Goal: Information Seeking & Learning: Learn about a topic

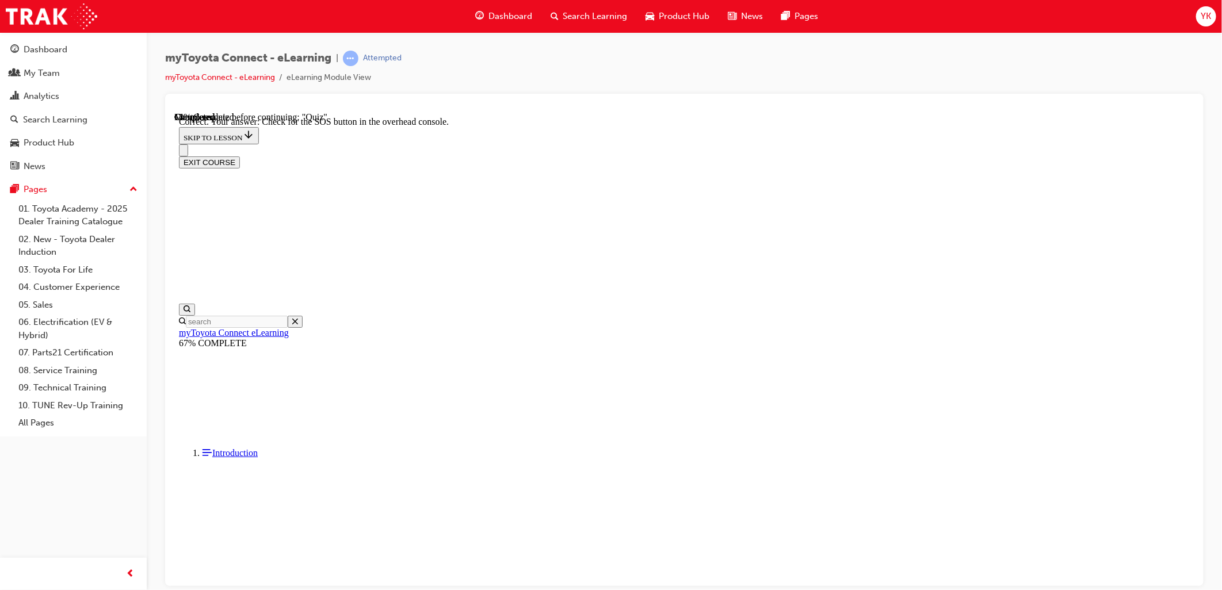
scroll to position [37, 0]
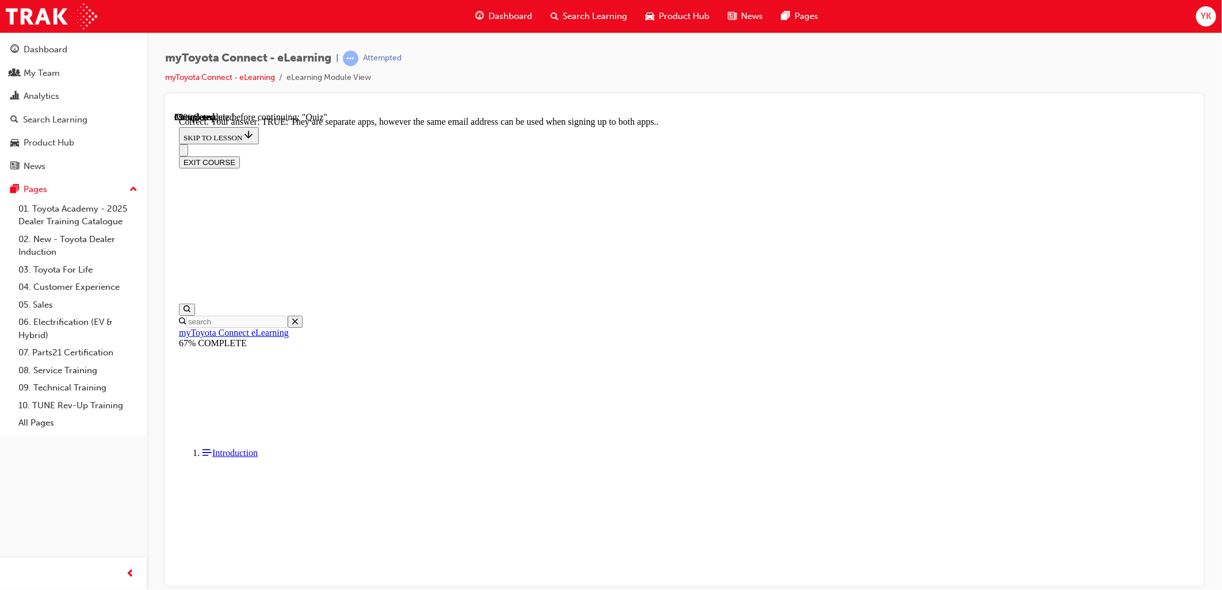
scroll to position [73, 0]
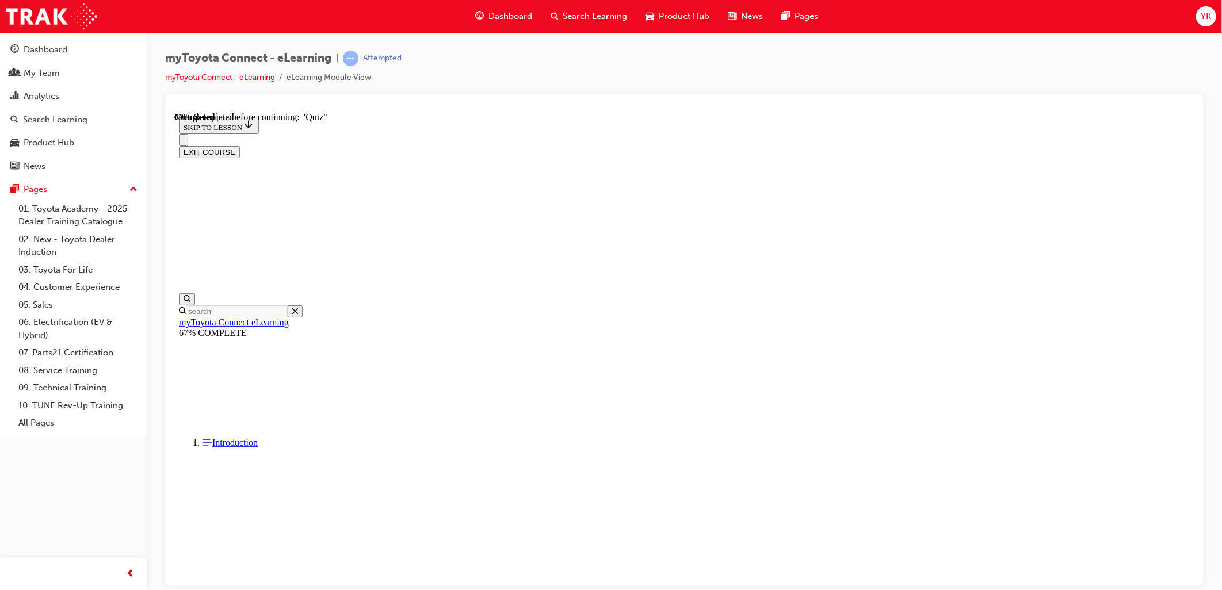
scroll to position [61, 0]
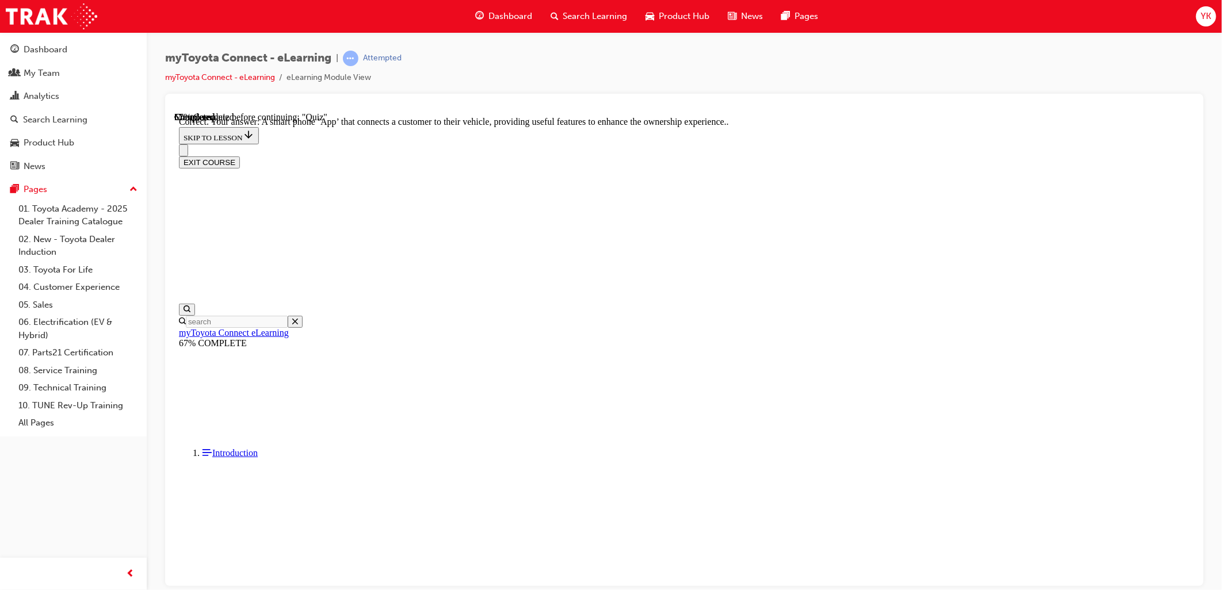
scroll to position [150, 0]
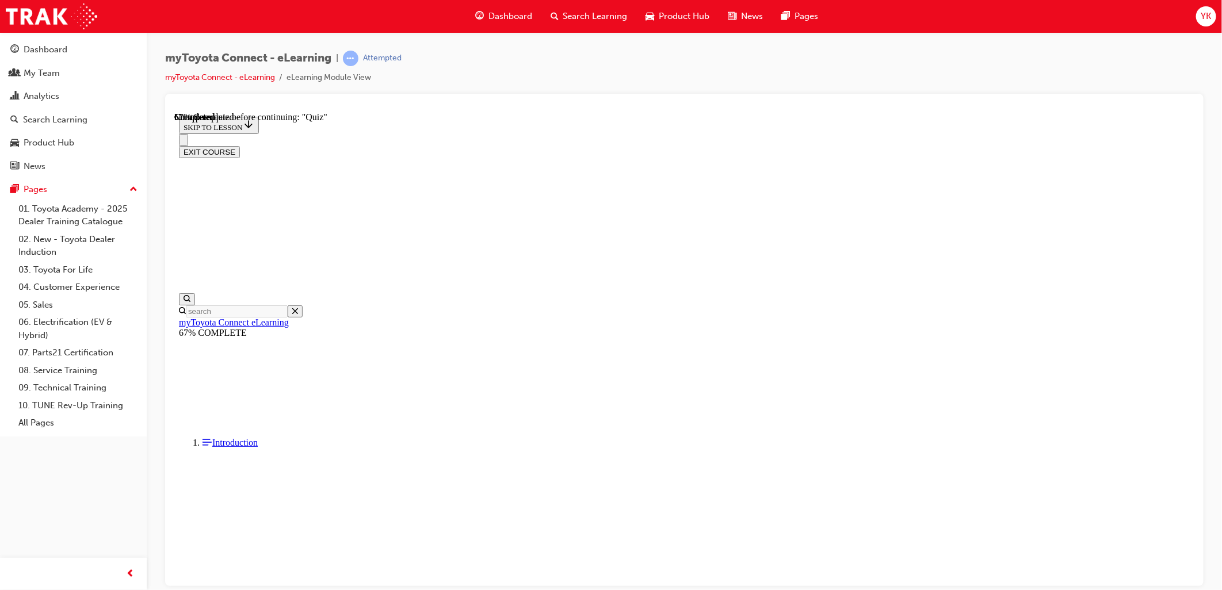
scroll to position [116, 0]
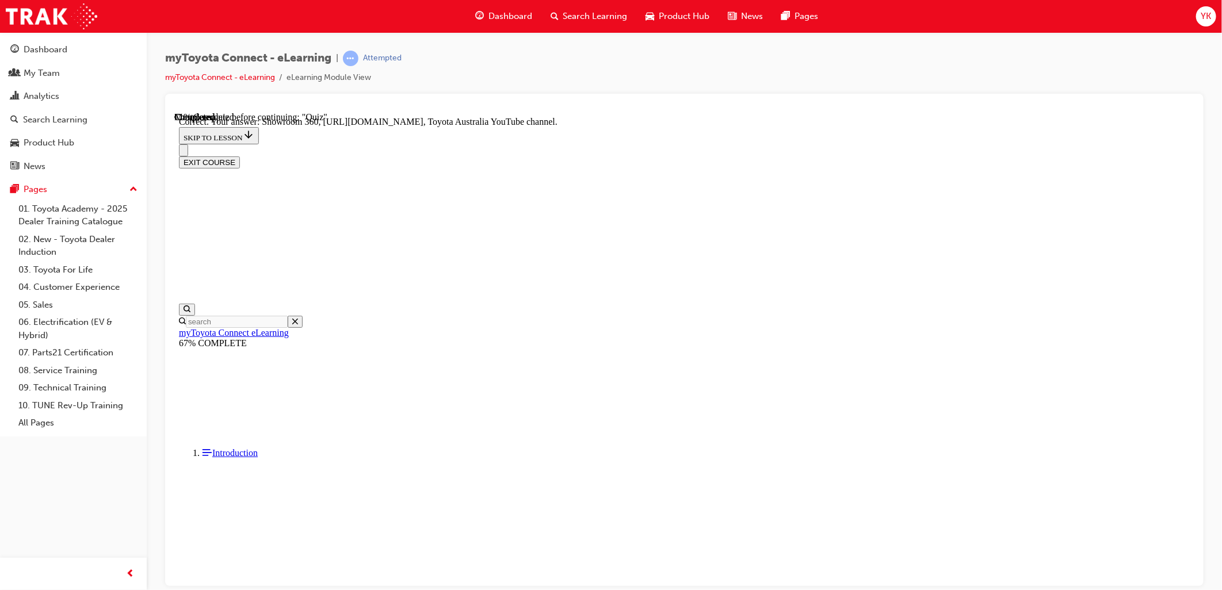
scroll to position [173, 0]
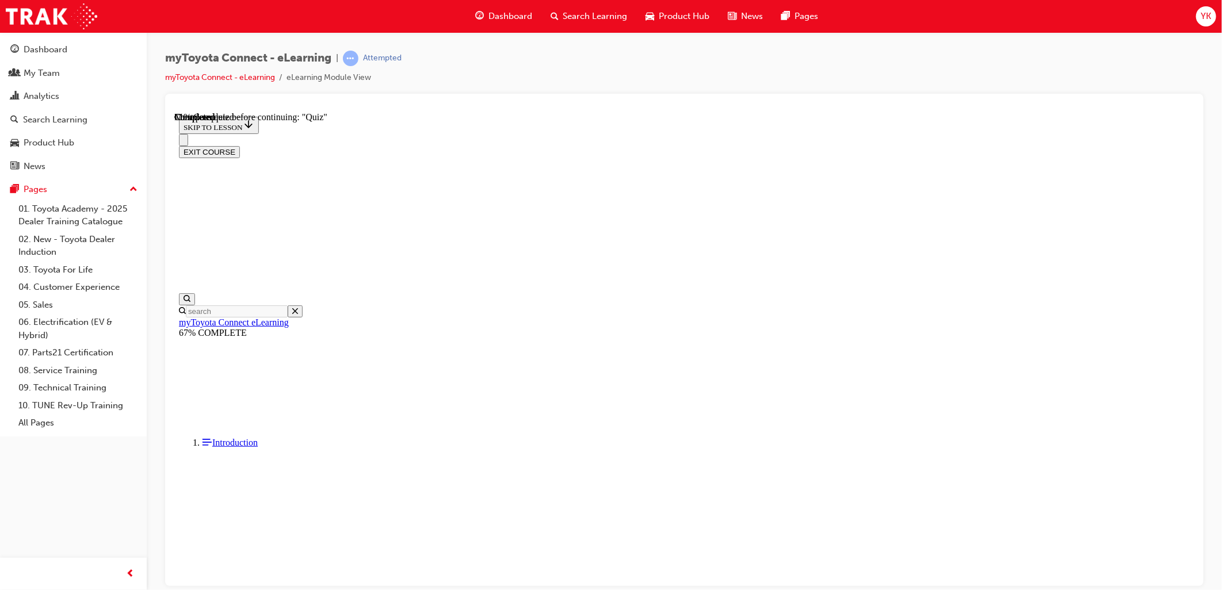
scroll to position [36, 0]
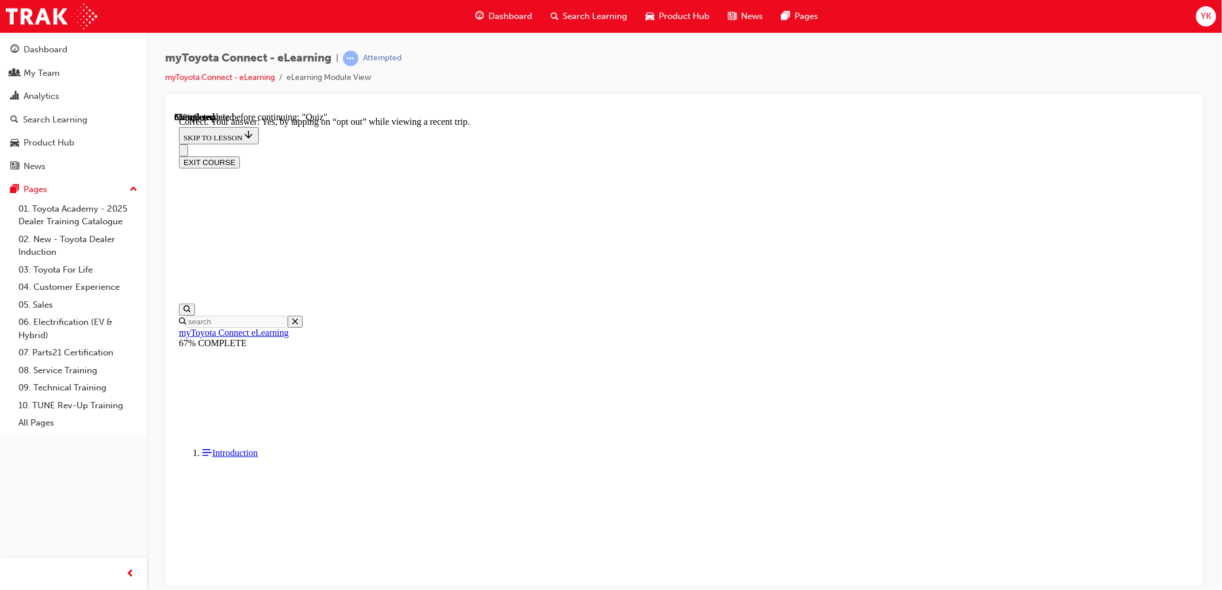
scroll to position [70, 0]
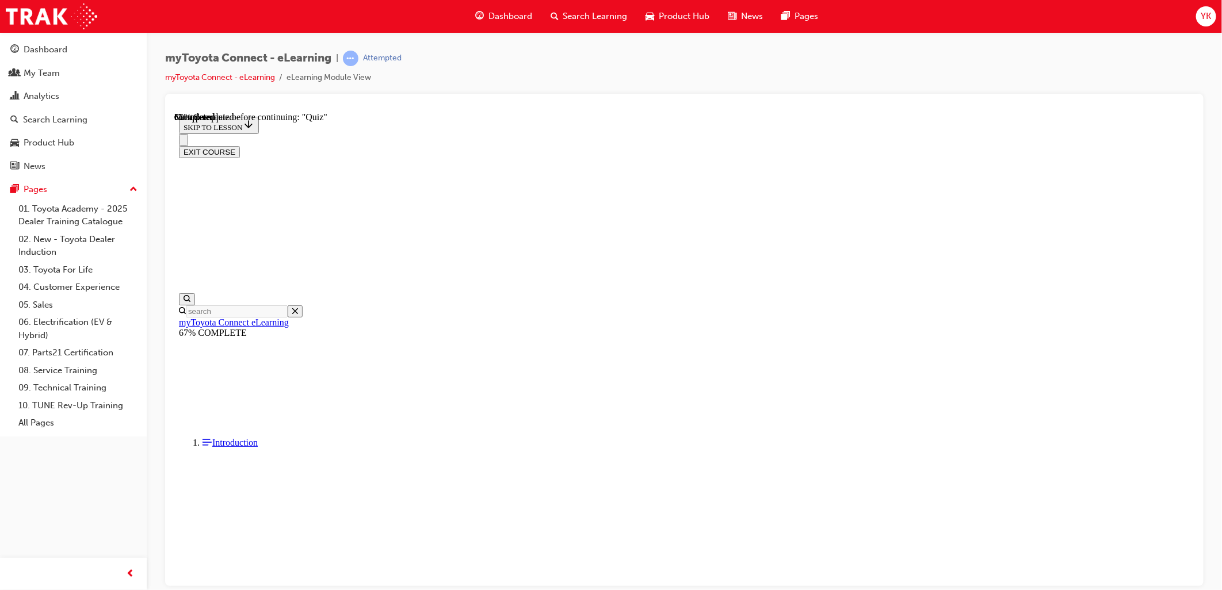
scroll to position [60, 0]
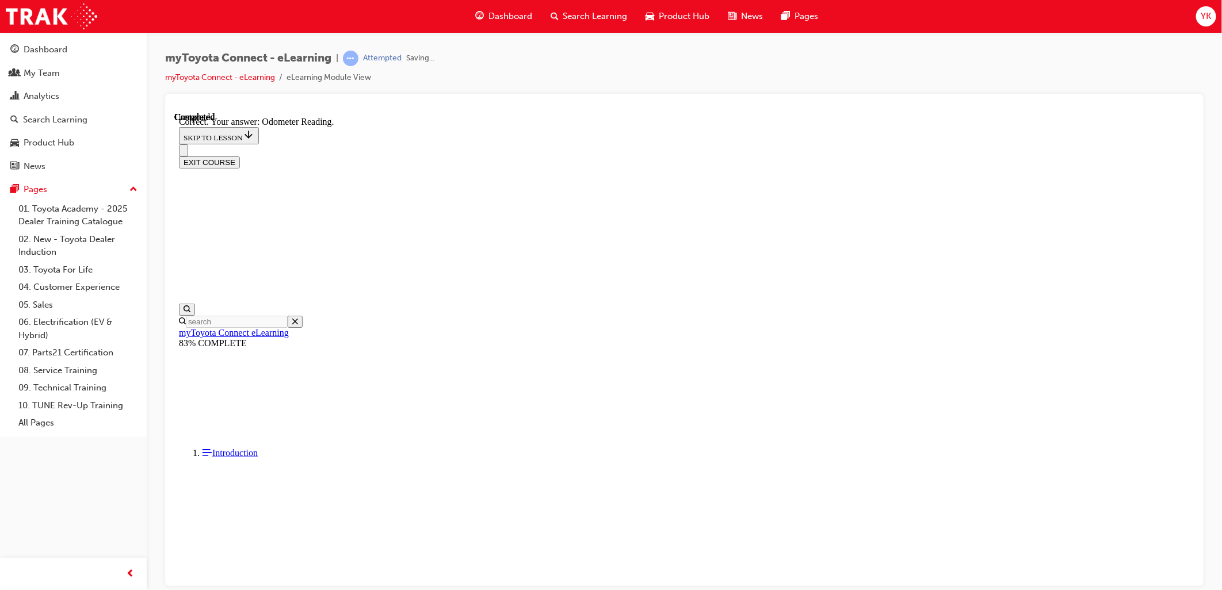
scroll to position [162, 0]
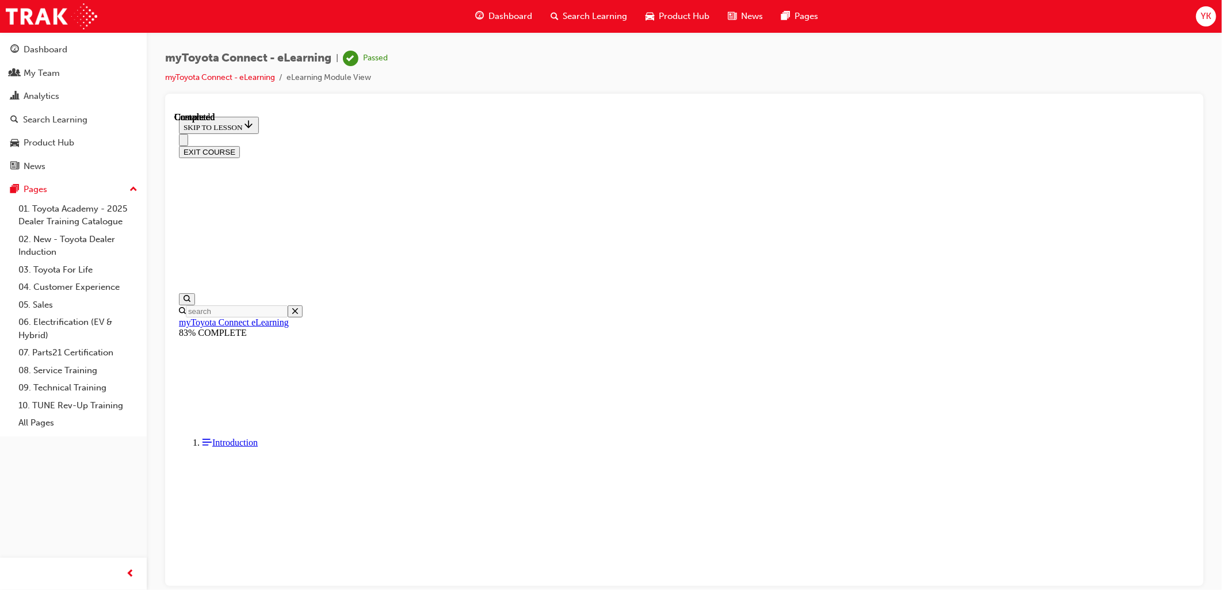
scroll to position [150, 0]
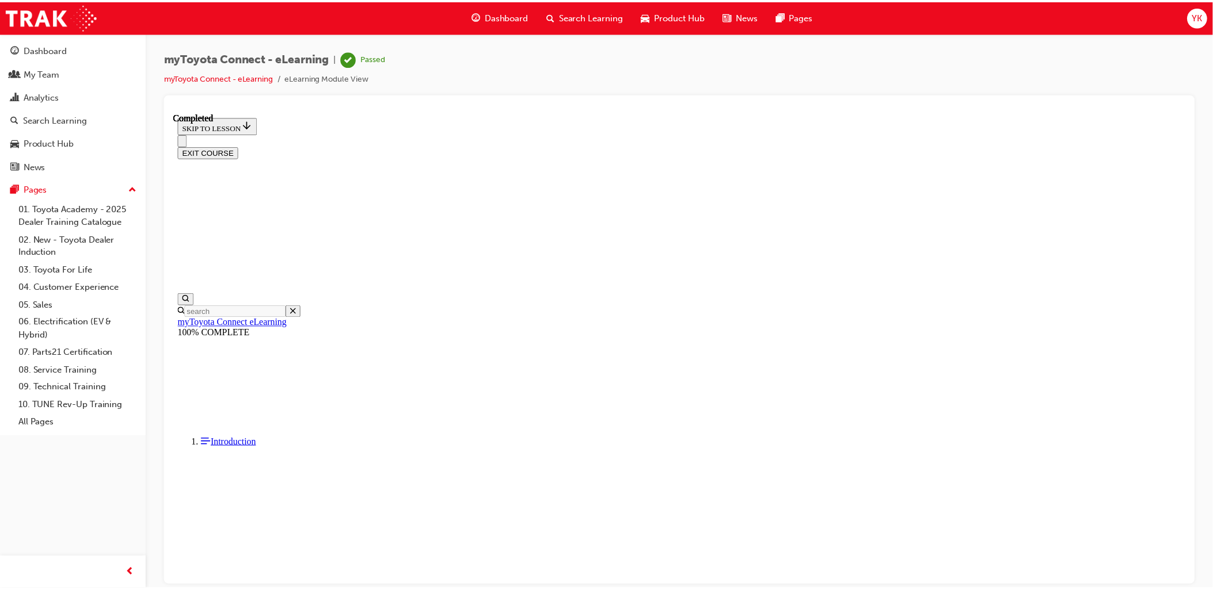
scroll to position [242, 0]
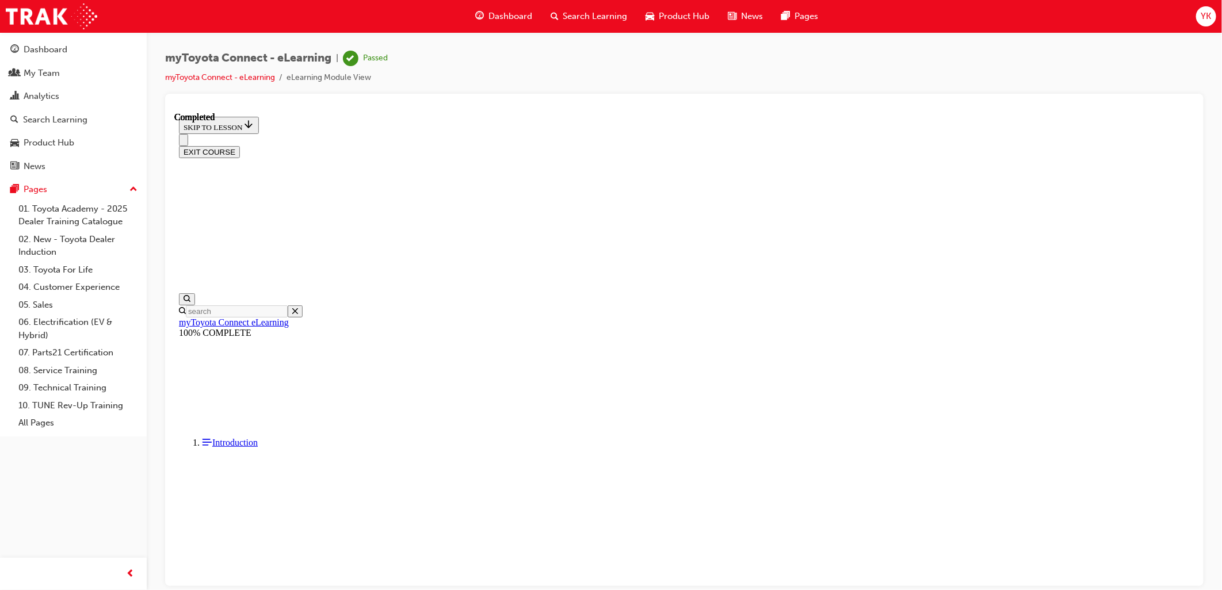
click at [239, 146] on button "EXIT COURSE" at bounding box center [208, 152] width 61 height 12
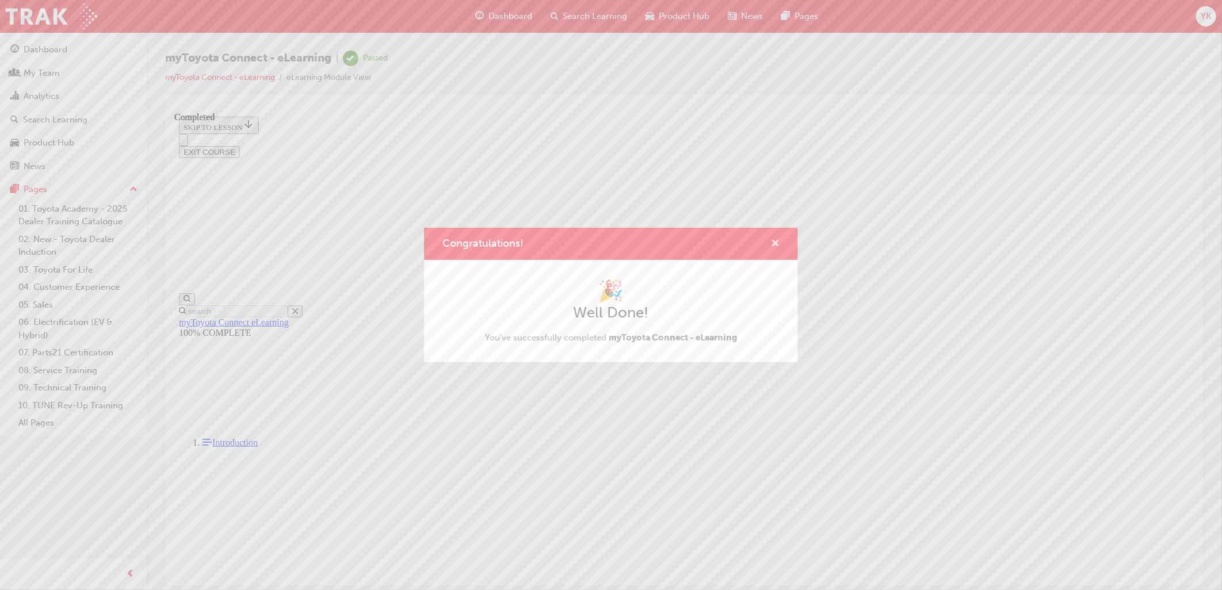
click at [775, 242] on span "cross-icon" at bounding box center [775, 244] width 9 height 10
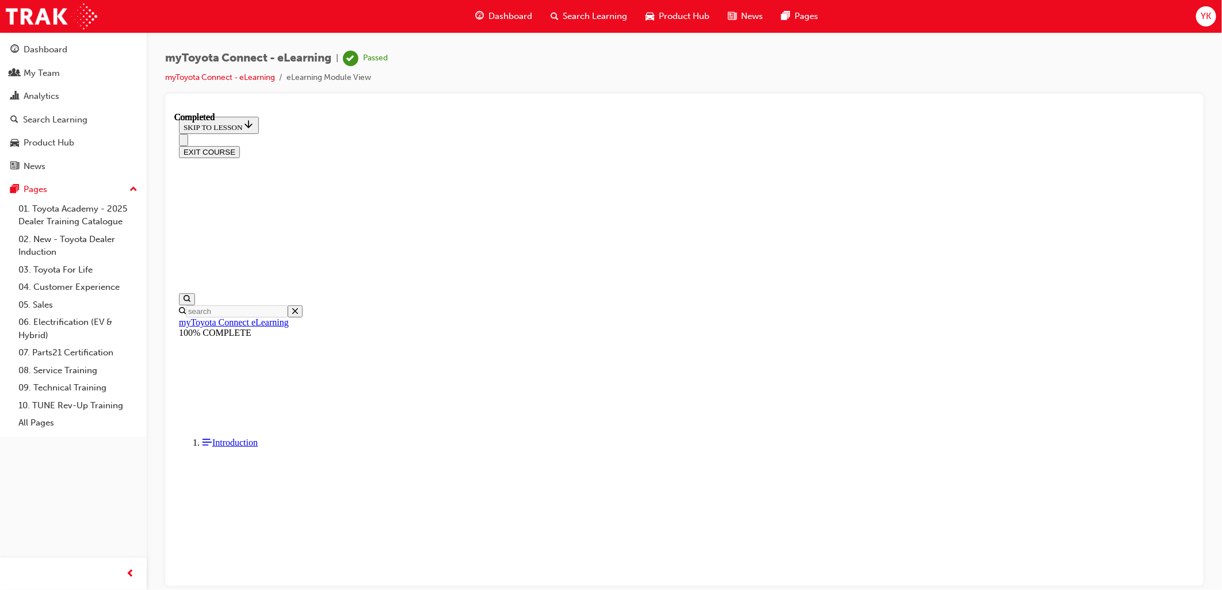
click at [563, 19] on span "Search Learning" at bounding box center [595, 16] width 64 height 13
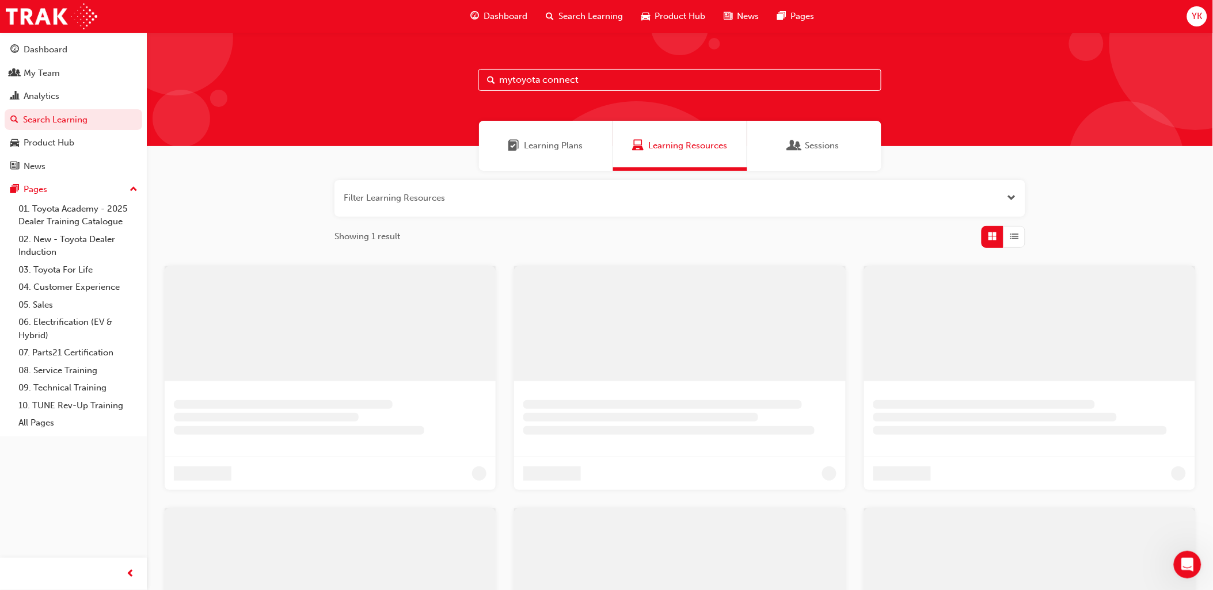
click at [548, 77] on input "mytoyota connect" at bounding box center [679, 80] width 403 height 22
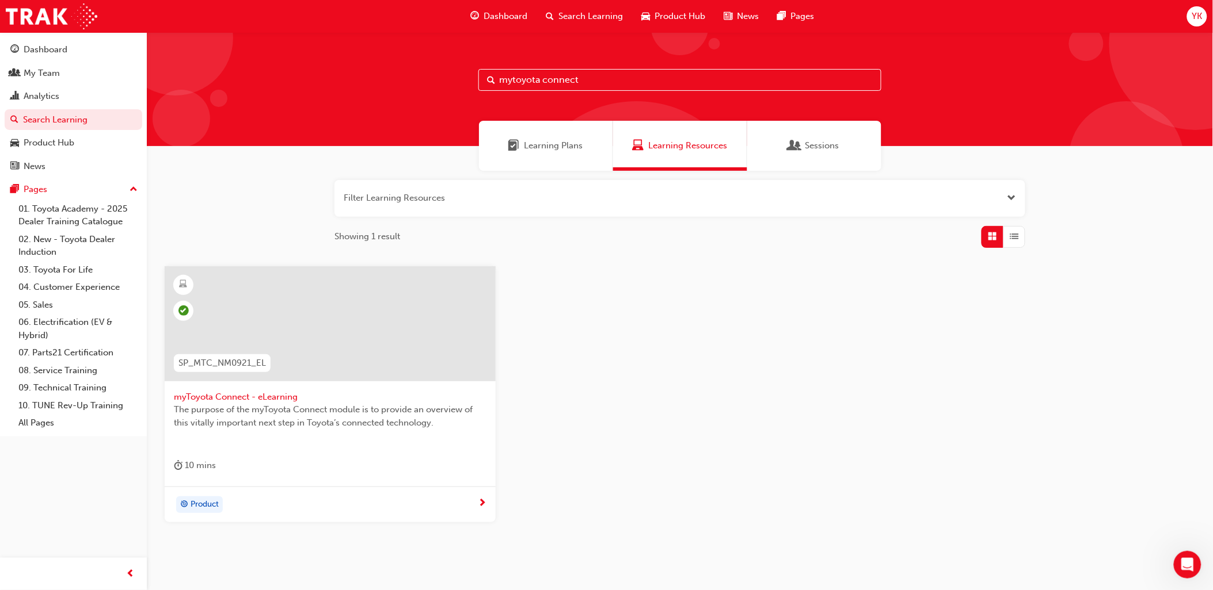
click at [597, 81] on input "mytoyota connect" at bounding box center [679, 80] width 403 height 22
click at [670, 77] on input "mytoyota connect" at bounding box center [679, 80] width 403 height 22
click at [490, 82] on span "Search" at bounding box center [491, 80] width 8 height 13
click at [354, 364] on div at bounding box center [330, 323] width 331 height 115
